Goal: Register for event/course

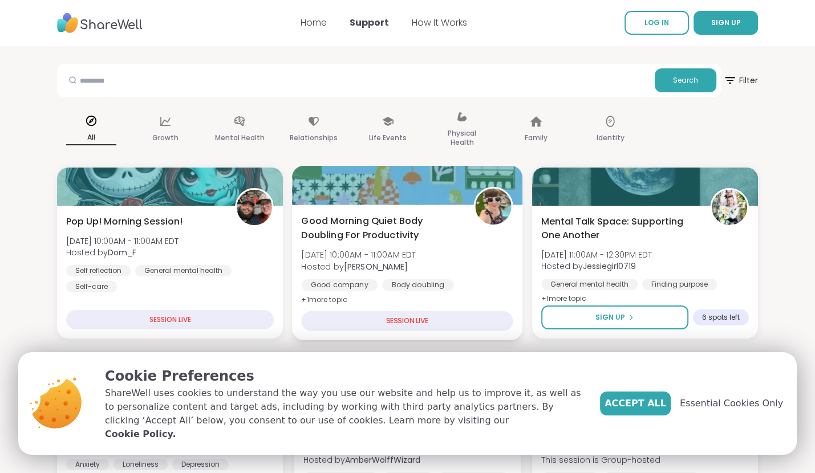
click at [385, 228] on span "Good Morning Quiet Body Doubling For Productivity" at bounding box center [382, 228] width 160 height 28
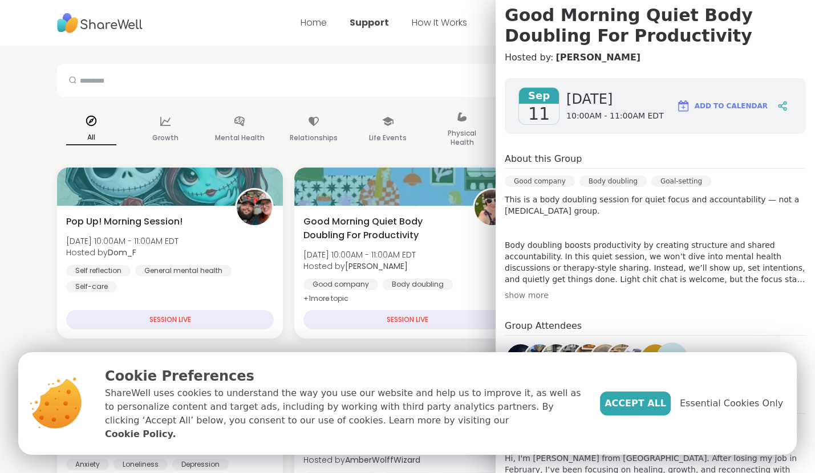
scroll to position [172, 0]
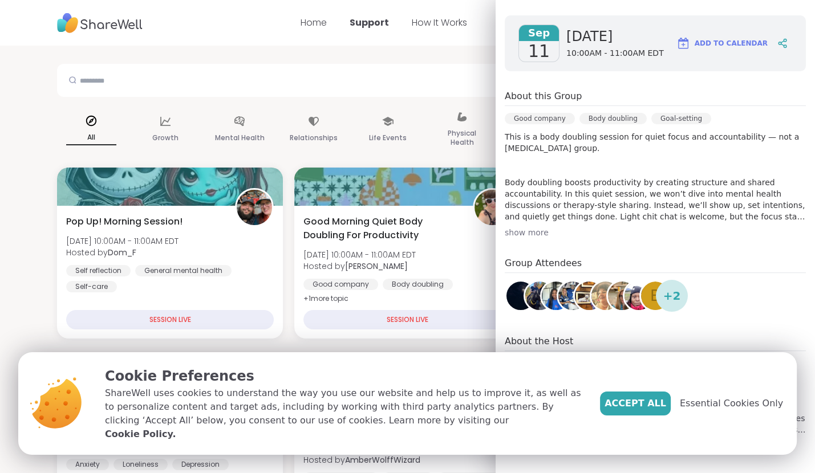
click at [534, 230] on div "show more" at bounding box center [655, 232] width 301 height 11
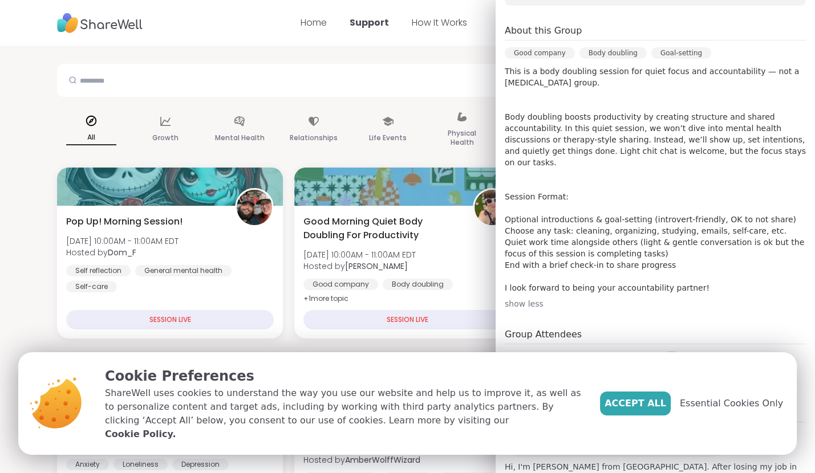
scroll to position [297, 0]
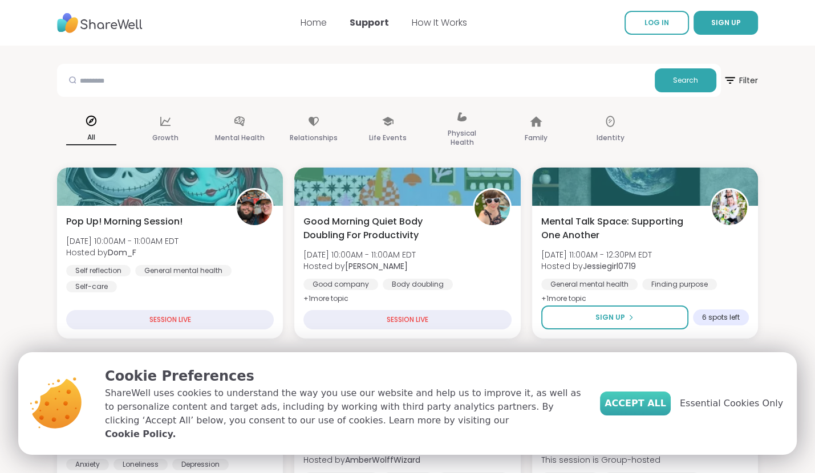
click at [645, 410] on span "Accept All" at bounding box center [635, 404] width 62 height 14
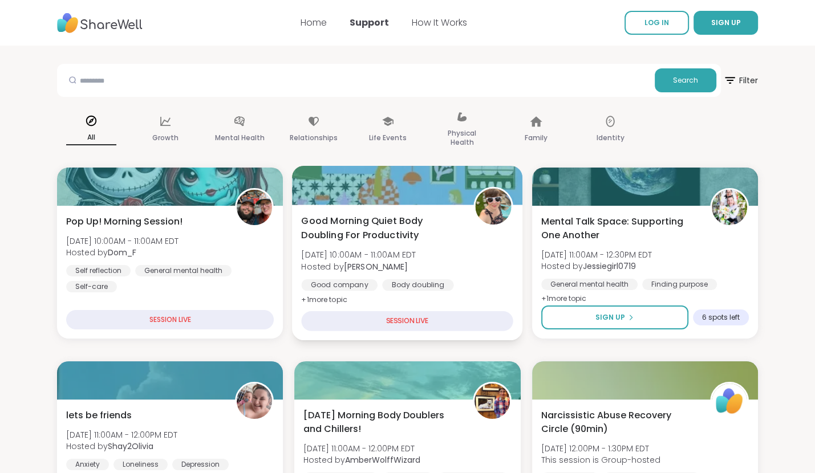
click at [361, 262] on b "[PERSON_NAME]" at bounding box center [376, 266] width 64 height 11
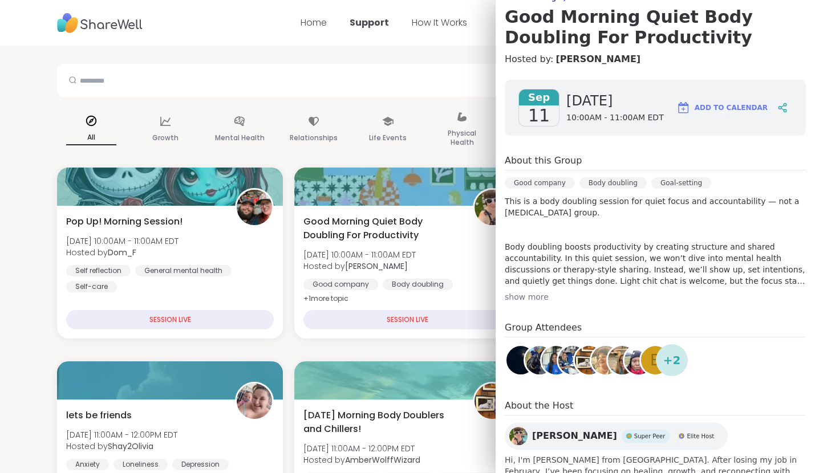
scroll to position [172, 0]
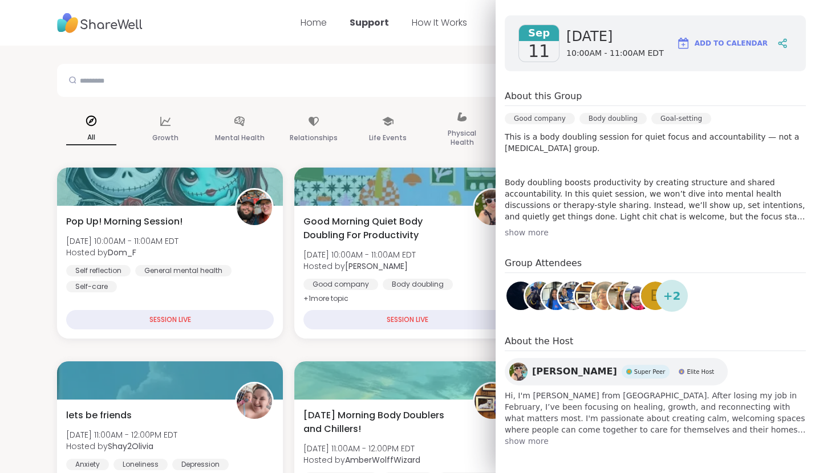
click at [530, 440] on span "show more" at bounding box center [655, 441] width 301 height 11
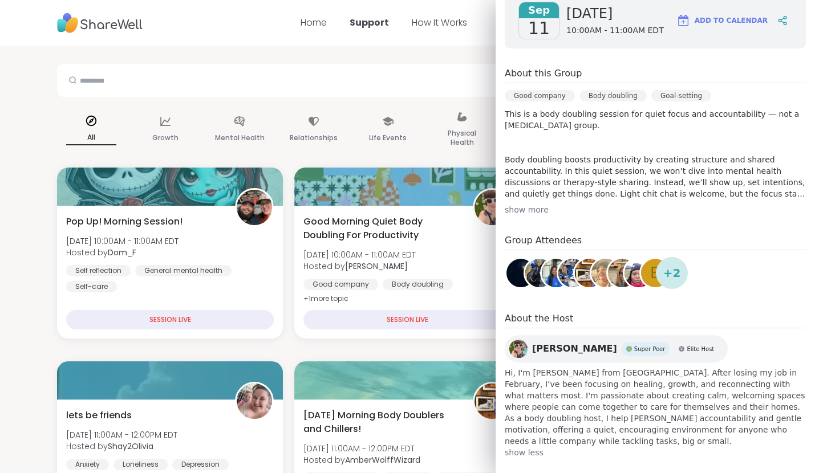
scroll to position [0, 0]
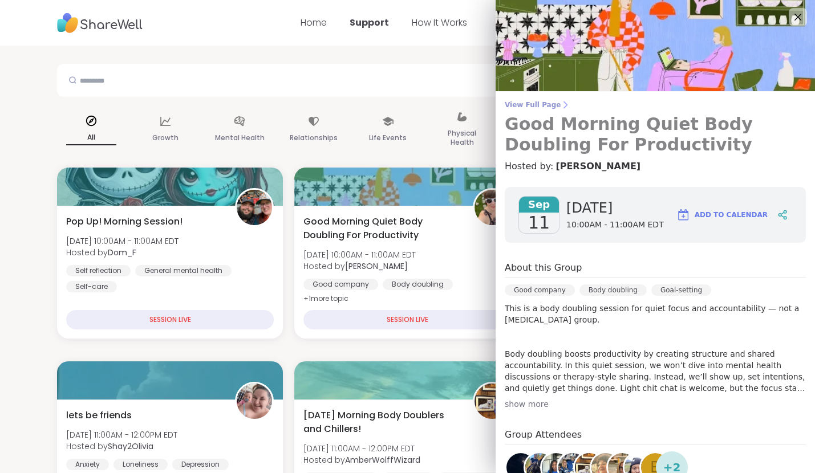
click at [532, 103] on span "View Full Page" at bounding box center [655, 104] width 301 height 9
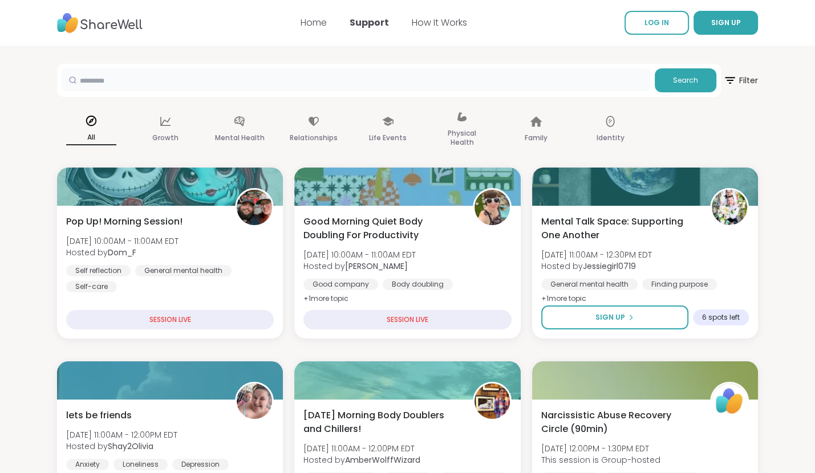
click at [395, 76] on input "text" at bounding box center [356, 79] width 588 height 23
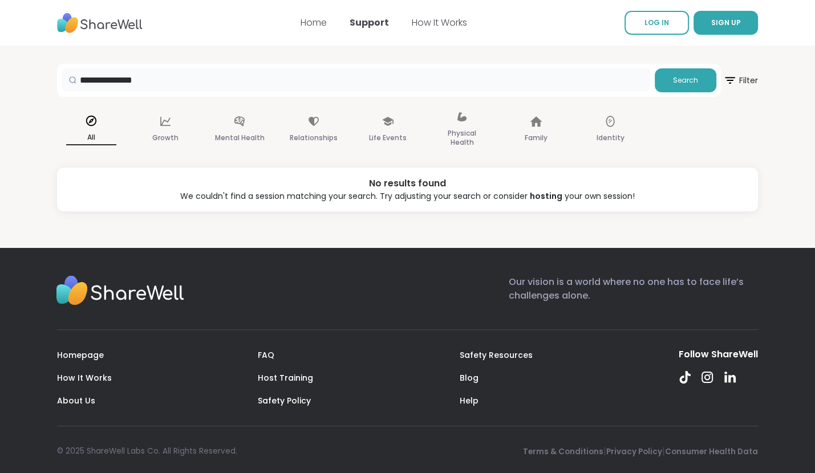
click at [228, 79] on input "**********" at bounding box center [356, 79] width 588 height 23
type input "*****"
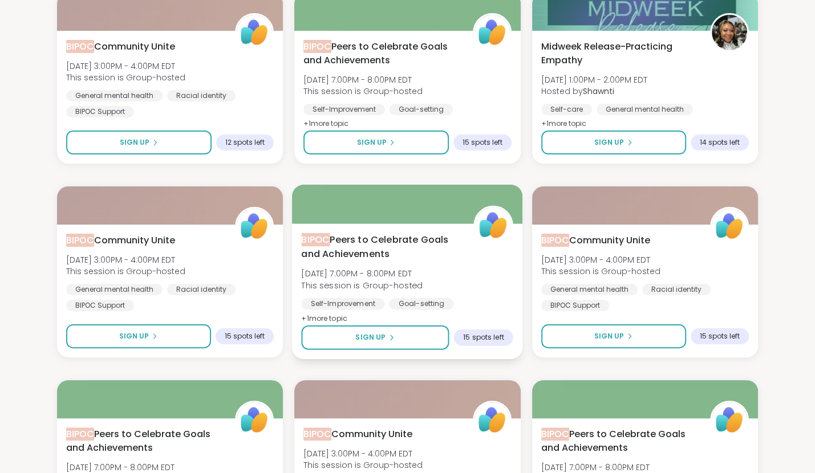
scroll to position [176, 0]
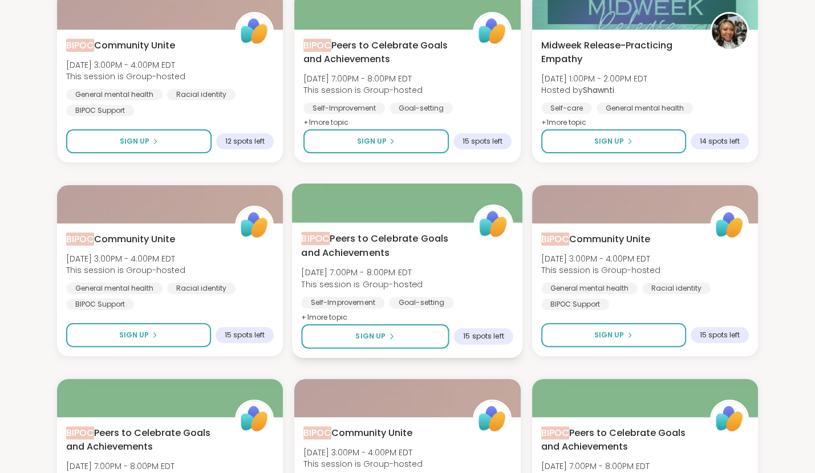
click at [471, 281] on div "BIPOC Peers to Celebrate Goals and Achievements [DATE] 7:00PM - 8:00PM EDT This…" at bounding box center [408, 278] width 212 height 93
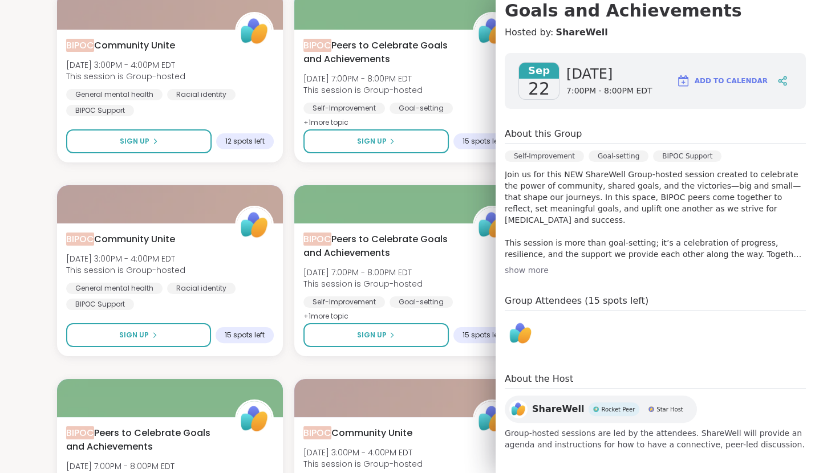
scroll to position [137, 0]
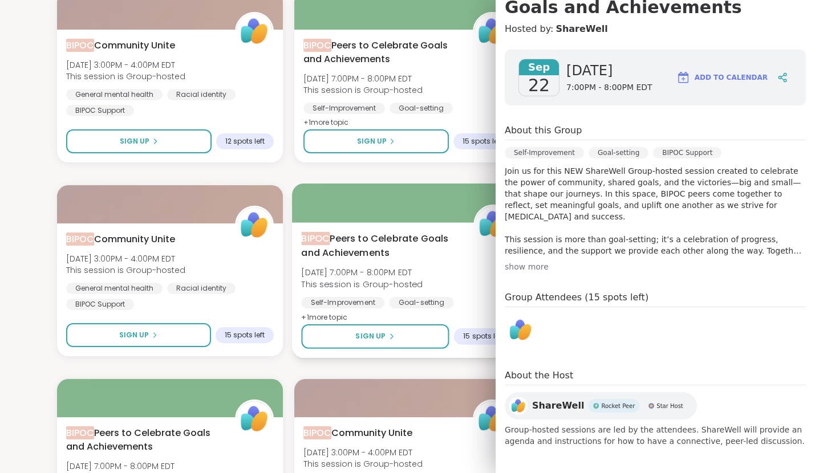
click at [399, 269] on span "[DATE] 7:00PM - 8:00PM EDT" at bounding box center [362, 272] width 121 height 11
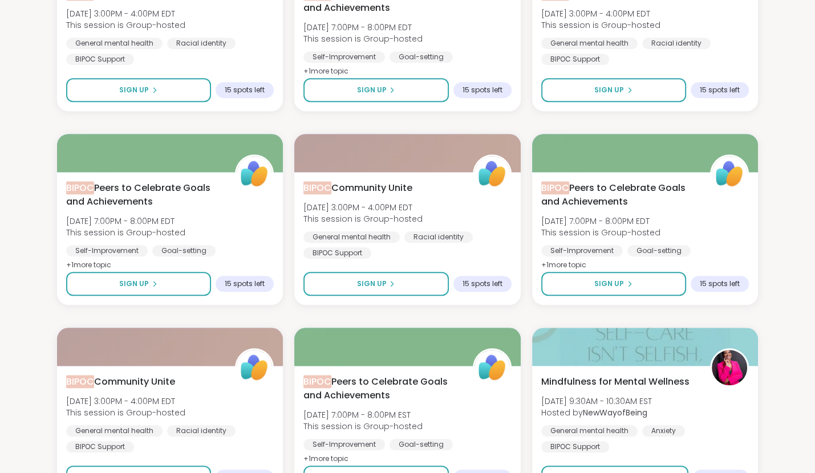
scroll to position [810, 0]
